Goal: Find specific page/section: Find specific page/section

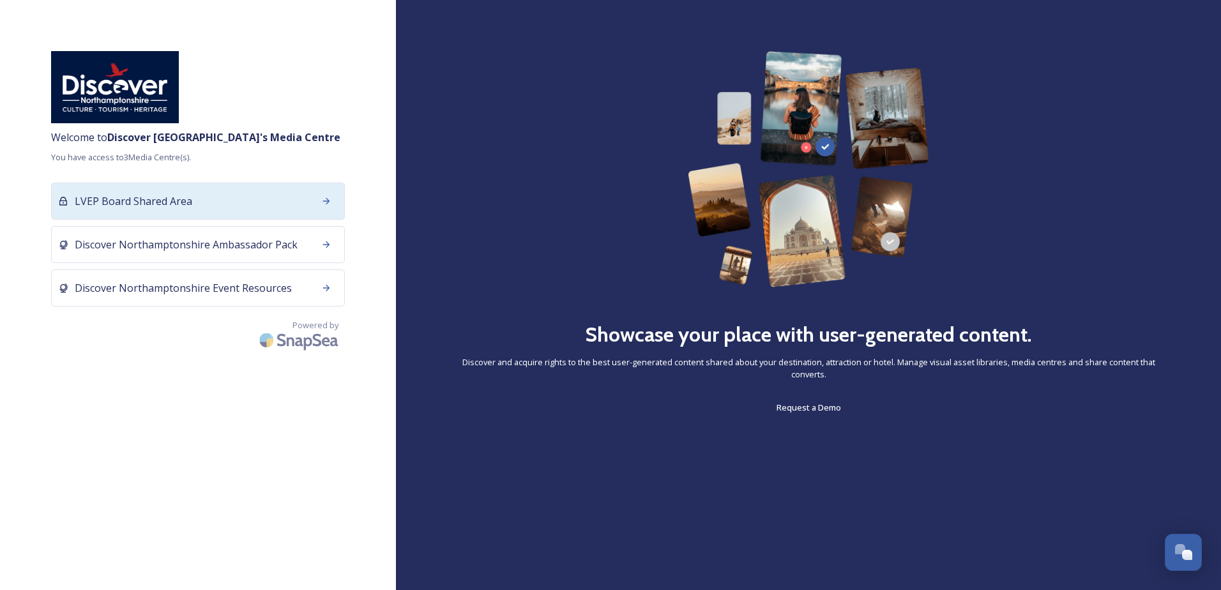
click at [301, 204] on div "LVEP Board Shared Area" at bounding box center [198, 201] width 294 height 37
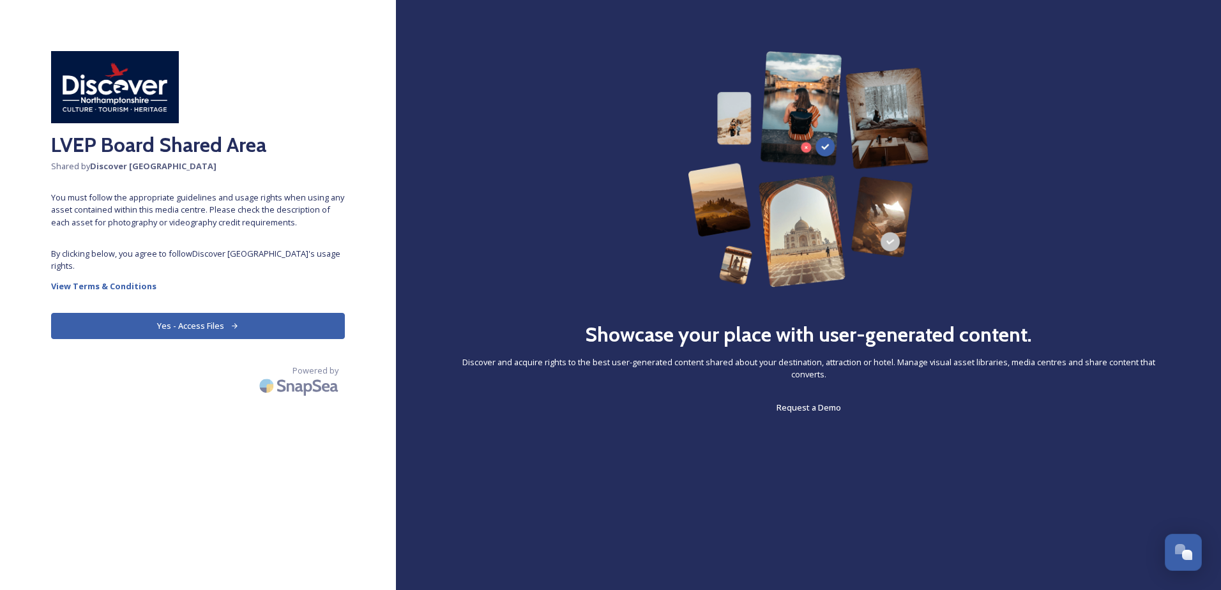
click at [271, 316] on button "Yes - Access Files" at bounding box center [198, 326] width 294 height 26
